Goal: Task Accomplishment & Management: Use online tool/utility

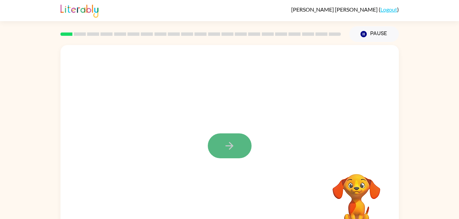
click at [218, 139] on button "button" at bounding box center [230, 146] width 44 height 25
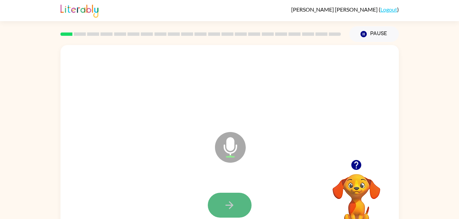
click at [226, 204] on icon "button" at bounding box center [229, 206] width 12 height 12
click at [242, 194] on button "button" at bounding box center [230, 205] width 44 height 25
click at [249, 106] on div at bounding box center [229, 87] width 325 height 56
drag, startPoint x: 249, startPoint y: 106, endPoint x: 201, endPoint y: 224, distance: 127.8
click at [201, 219] on html "David Lozano ( Logout ) Pause Pause Microphone The Microphone is here when it i…" at bounding box center [229, 120] width 459 height 240
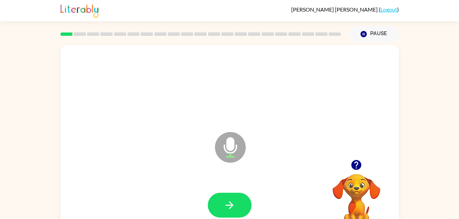
scroll to position [11, 0]
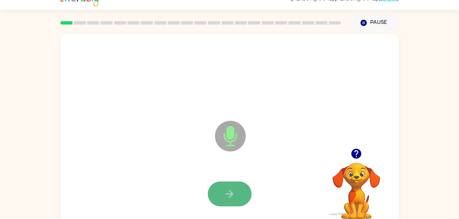
drag, startPoint x: 201, startPoint y: 224, endPoint x: 228, endPoint y: 185, distance: 47.6
click at [228, 185] on button "button" at bounding box center [230, 194] width 44 height 25
click at [238, 193] on button "button" at bounding box center [230, 194] width 44 height 25
click at [227, 185] on button "button" at bounding box center [230, 194] width 44 height 25
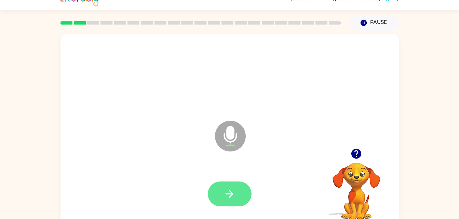
click at [226, 193] on icon "button" at bounding box center [229, 194] width 12 height 12
click at [238, 191] on button "button" at bounding box center [230, 194] width 44 height 25
click at [228, 201] on button "button" at bounding box center [230, 194] width 44 height 25
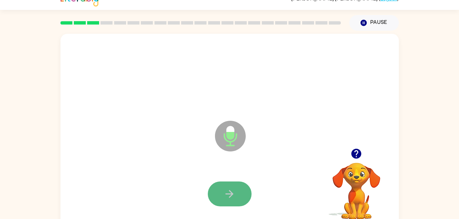
click at [226, 196] on icon "button" at bounding box center [229, 194] width 12 height 12
click at [242, 183] on button "button" at bounding box center [230, 194] width 44 height 25
click at [220, 186] on button "button" at bounding box center [230, 194] width 44 height 25
click at [238, 198] on button "button" at bounding box center [230, 194] width 44 height 25
click at [226, 194] on icon "button" at bounding box center [229, 194] width 8 height 8
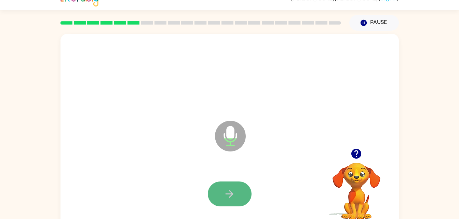
click at [229, 190] on icon "button" at bounding box center [229, 194] width 12 height 12
click at [215, 189] on button "button" at bounding box center [230, 194] width 44 height 25
click at [231, 192] on icon "button" at bounding box center [229, 194] width 8 height 8
click at [245, 183] on button "button" at bounding box center [230, 194] width 44 height 25
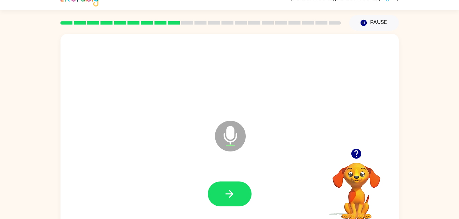
click at [230, 207] on div at bounding box center [229, 194] width 325 height 56
click at [232, 200] on button "button" at bounding box center [230, 194] width 44 height 25
click at [228, 198] on icon "button" at bounding box center [229, 194] width 12 height 12
click at [229, 187] on button "button" at bounding box center [230, 194] width 44 height 25
click at [234, 197] on icon "button" at bounding box center [229, 194] width 12 height 12
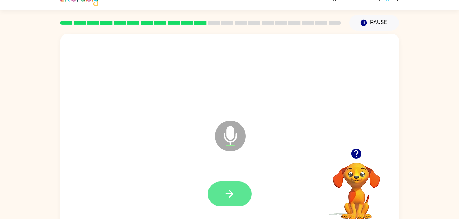
click at [235, 195] on button "button" at bounding box center [230, 194] width 44 height 25
click at [223, 200] on button "button" at bounding box center [230, 194] width 44 height 25
click at [238, 202] on button "button" at bounding box center [230, 194] width 44 height 25
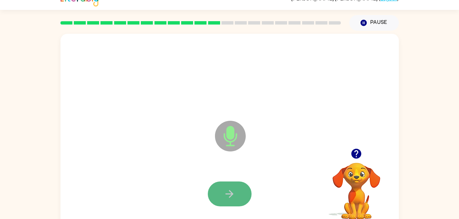
click at [226, 199] on icon "button" at bounding box center [229, 194] width 12 height 12
click at [224, 194] on icon "button" at bounding box center [229, 194] width 12 height 12
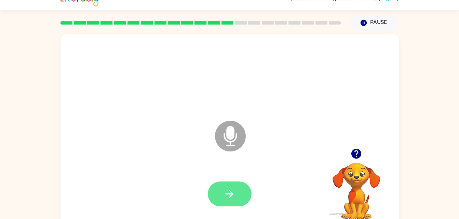
click at [245, 197] on button "button" at bounding box center [230, 194] width 44 height 25
click at [221, 190] on button "button" at bounding box center [230, 194] width 44 height 25
click at [244, 187] on button "button" at bounding box center [230, 194] width 44 height 25
click at [216, 185] on button "button" at bounding box center [230, 194] width 44 height 25
click at [226, 185] on button "button" at bounding box center [230, 194] width 44 height 25
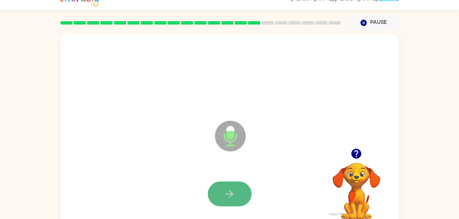
click at [243, 192] on button "button" at bounding box center [230, 194] width 44 height 25
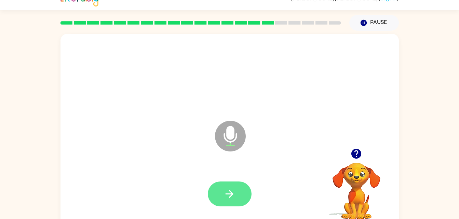
click at [231, 200] on button "button" at bounding box center [230, 194] width 44 height 25
click at [239, 193] on button "button" at bounding box center [230, 194] width 44 height 25
click at [234, 188] on button "button" at bounding box center [230, 194] width 44 height 25
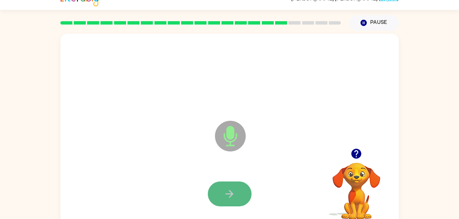
click at [232, 195] on icon "button" at bounding box center [229, 194] width 8 height 8
click at [216, 196] on button "button" at bounding box center [230, 194] width 44 height 25
click at [234, 183] on button "button" at bounding box center [230, 194] width 44 height 25
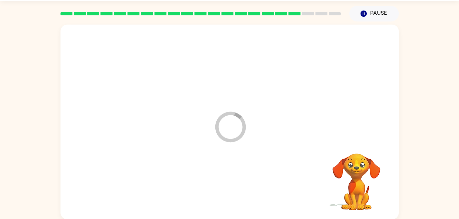
scroll to position [21, 0]
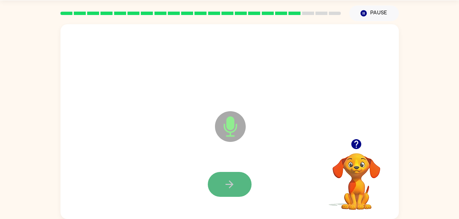
click at [218, 192] on button "button" at bounding box center [230, 184] width 44 height 25
click at [235, 176] on button "button" at bounding box center [230, 184] width 44 height 25
click at [226, 183] on icon "button" at bounding box center [229, 185] width 12 height 12
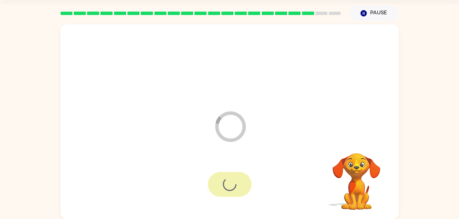
click at [226, 183] on div at bounding box center [230, 184] width 44 height 25
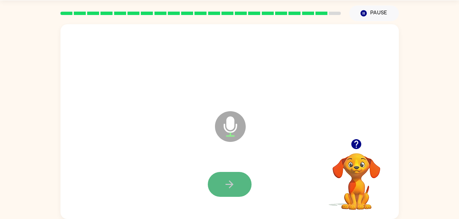
click at [237, 179] on button "button" at bounding box center [230, 184] width 44 height 25
click at [239, 188] on button "button" at bounding box center [230, 184] width 44 height 25
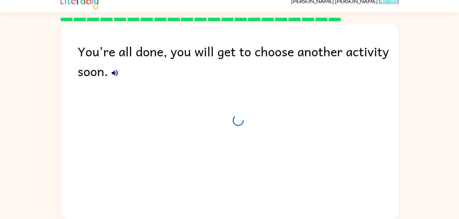
scroll to position [9, 0]
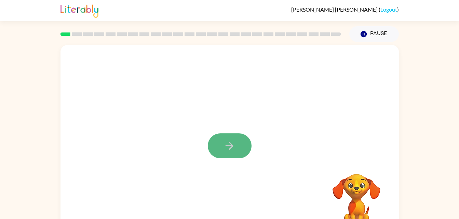
click at [239, 136] on button "button" at bounding box center [230, 146] width 44 height 25
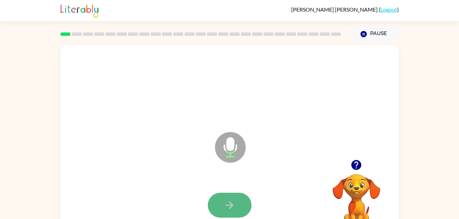
click at [219, 208] on button "button" at bounding box center [230, 205] width 44 height 25
click at [240, 208] on button "button" at bounding box center [230, 205] width 44 height 25
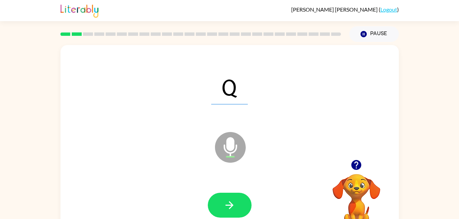
click at [243, 193] on div at bounding box center [230, 205] width 44 height 25
click at [240, 200] on button "button" at bounding box center [230, 205] width 44 height 25
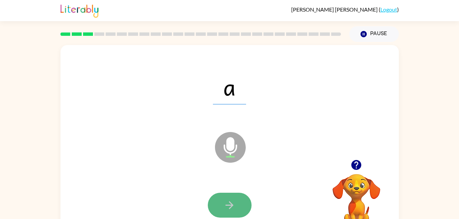
click at [226, 201] on icon "button" at bounding box center [229, 206] width 12 height 12
click at [243, 200] on button "button" at bounding box center [230, 205] width 44 height 25
click at [224, 207] on icon "button" at bounding box center [229, 206] width 12 height 12
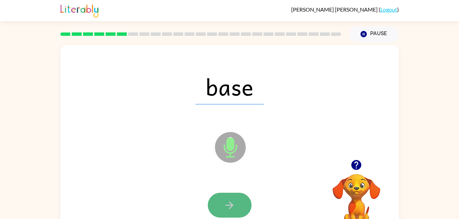
click at [224, 204] on icon "button" at bounding box center [229, 206] width 12 height 12
click at [230, 202] on icon "button" at bounding box center [229, 206] width 8 height 8
click at [243, 202] on button "button" at bounding box center [230, 205] width 44 height 25
click at [229, 202] on icon "button" at bounding box center [229, 206] width 8 height 8
click at [238, 198] on button "button" at bounding box center [230, 205] width 44 height 25
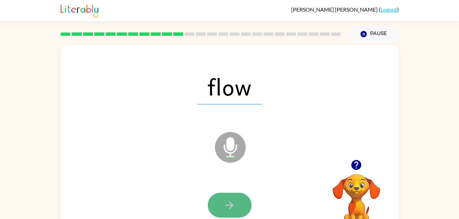
click at [233, 201] on icon "button" at bounding box center [229, 206] width 12 height 12
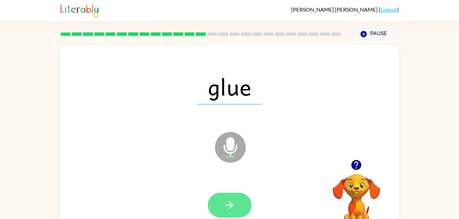
click at [243, 200] on button "button" at bounding box center [230, 205] width 44 height 25
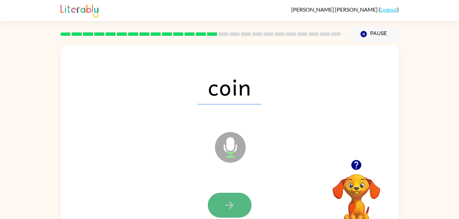
click at [221, 196] on button "button" at bounding box center [230, 205] width 44 height 25
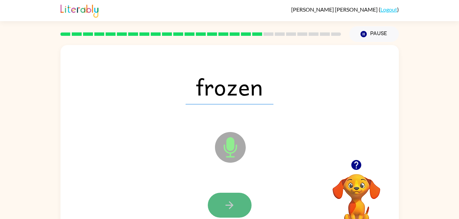
click at [225, 201] on icon "button" at bounding box center [229, 206] width 12 height 12
click at [222, 211] on button "button" at bounding box center [230, 205] width 44 height 25
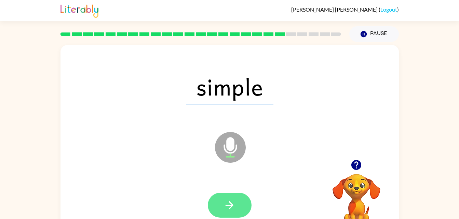
click at [232, 202] on icon "button" at bounding box center [229, 206] width 12 height 12
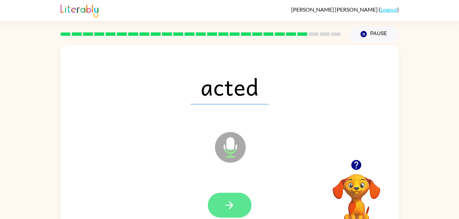
click at [219, 208] on button "button" at bounding box center [230, 205] width 44 height 25
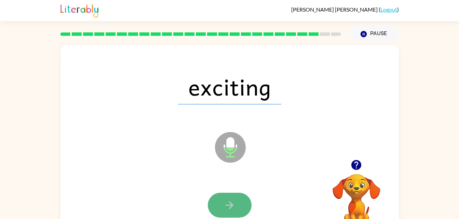
click at [243, 201] on button "button" at bounding box center [230, 205] width 44 height 25
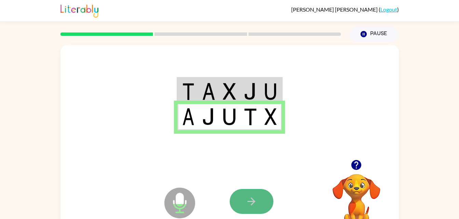
click at [244, 195] on button "button" at bounding box center [252, 201] width 44 height 25
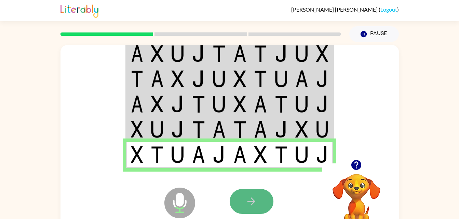
click at [256, 197] on icon "button" at bounding box center [251, 202] width 12 height 12
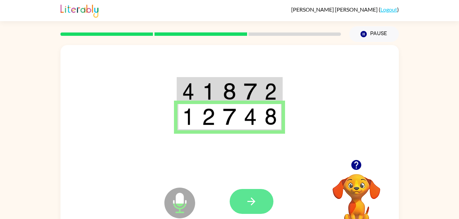
click at [252, 206] on icon "button" at bounding box center [251, 202] width 12 height 12
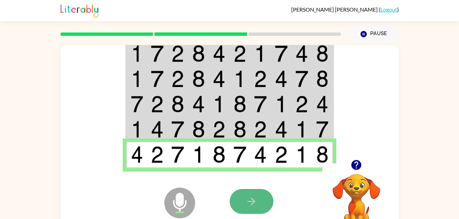
click at [266, 195] on button "button" at bounding box center [252, 201] width 44 height 25
